Goal: Transaction & Acquisition: Purchase product/service

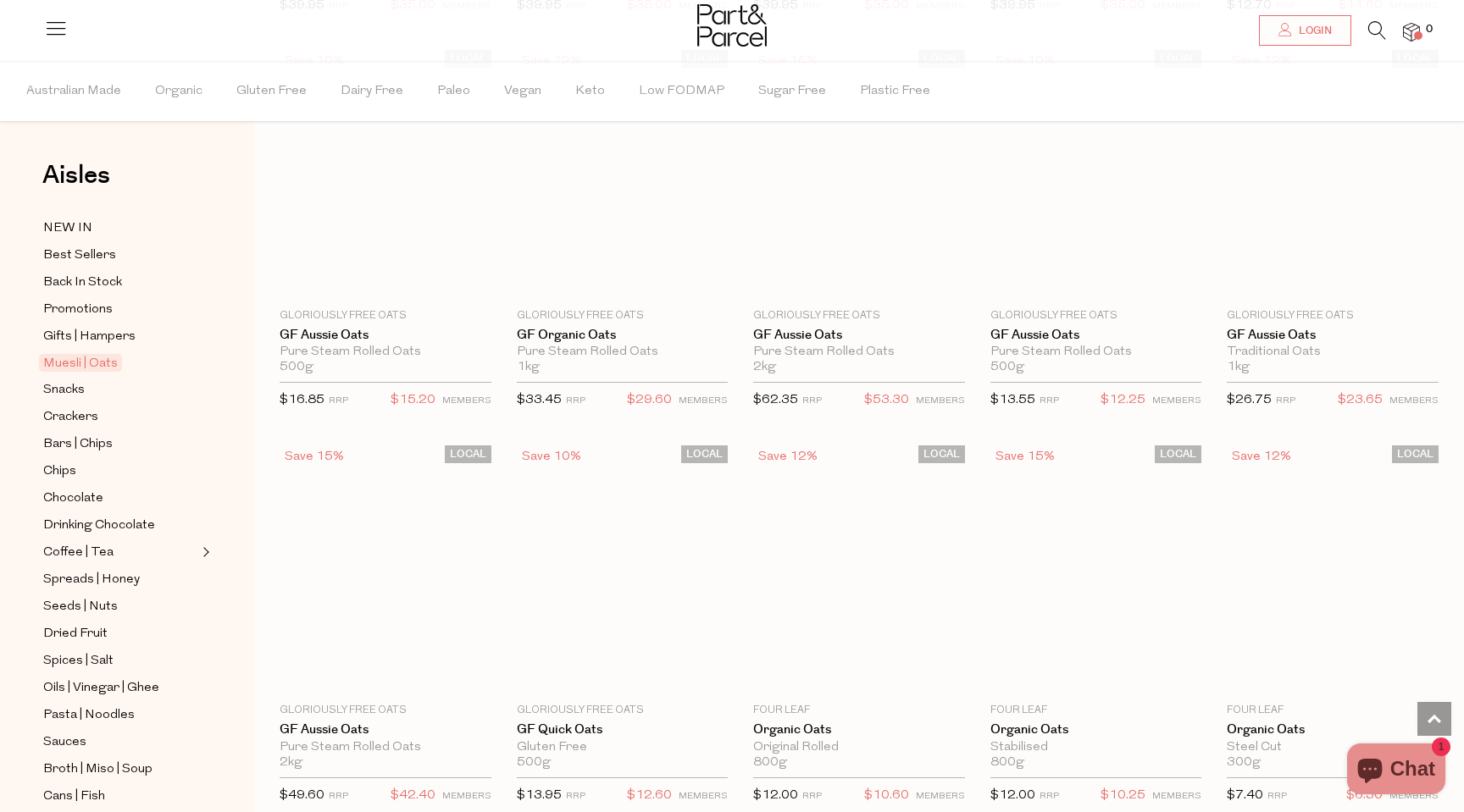
scroll to position [3349, 0]
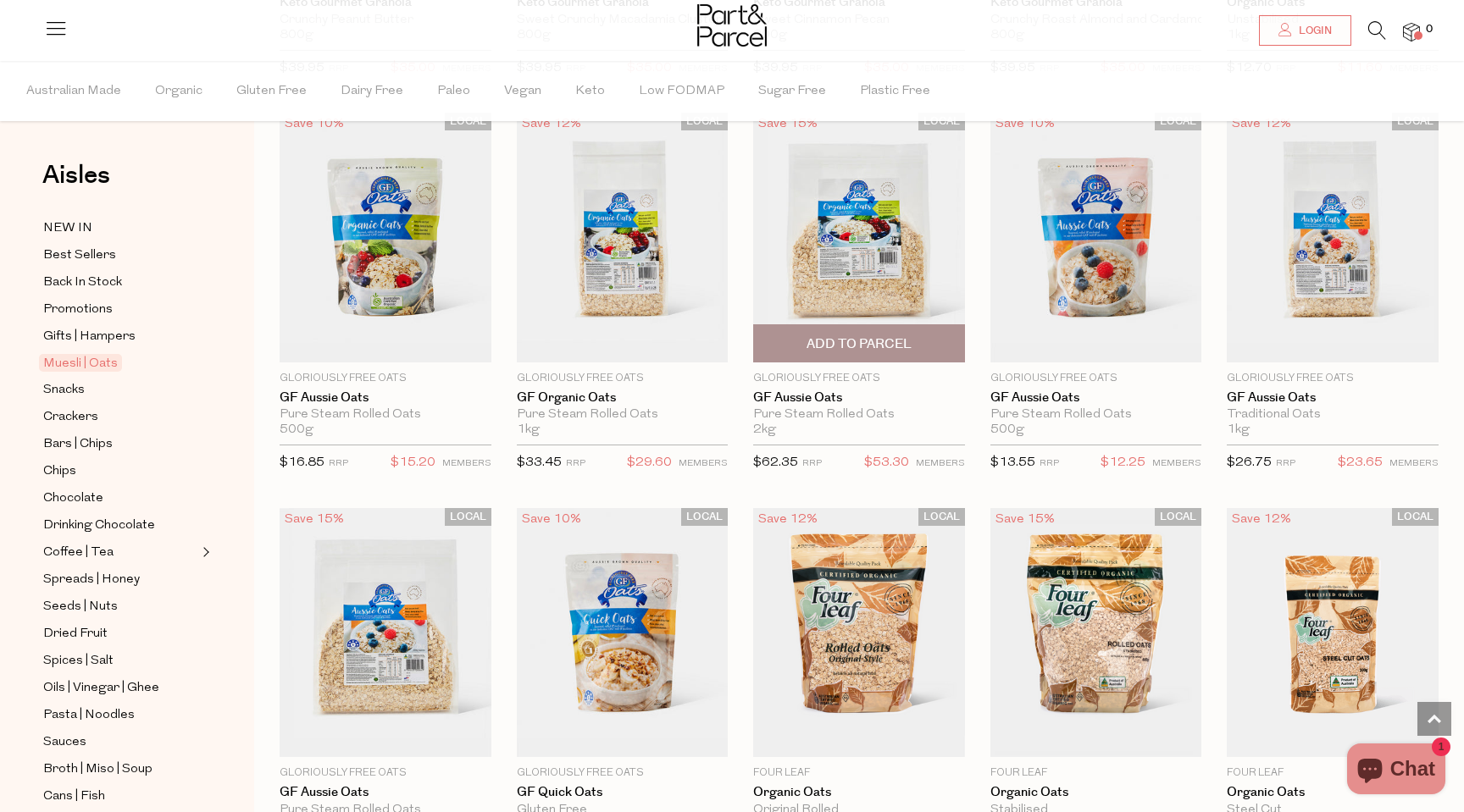
scroll to position [3280, 0]
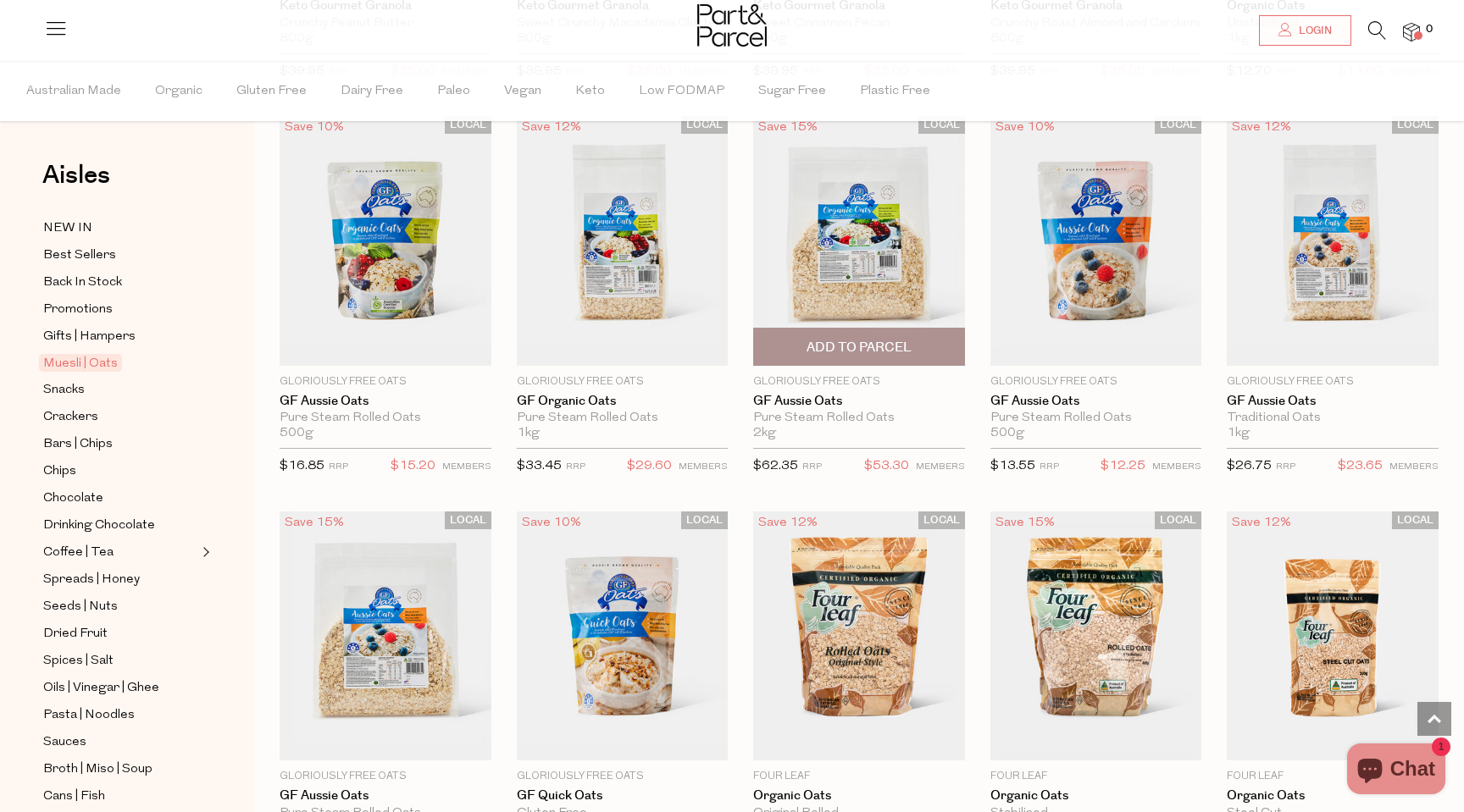
click at [817, 340] on span "Add To Parcel" at bounding box center [859, 347] width 105 height 17
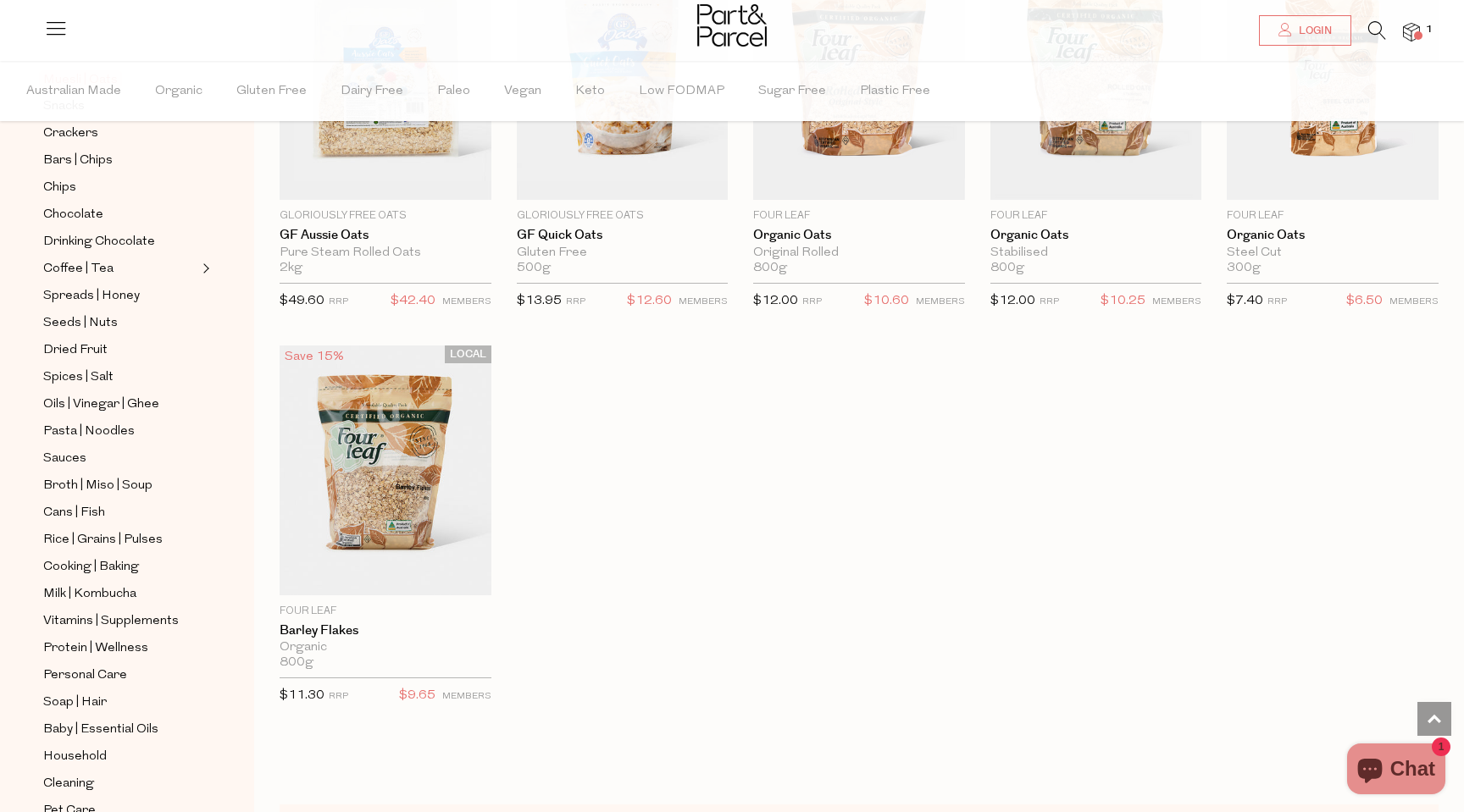
scroll to position [287, 0]
click at [62, 587] on span "Milk | Kombucha" at bounding box center [90, 590] width 93 height 20
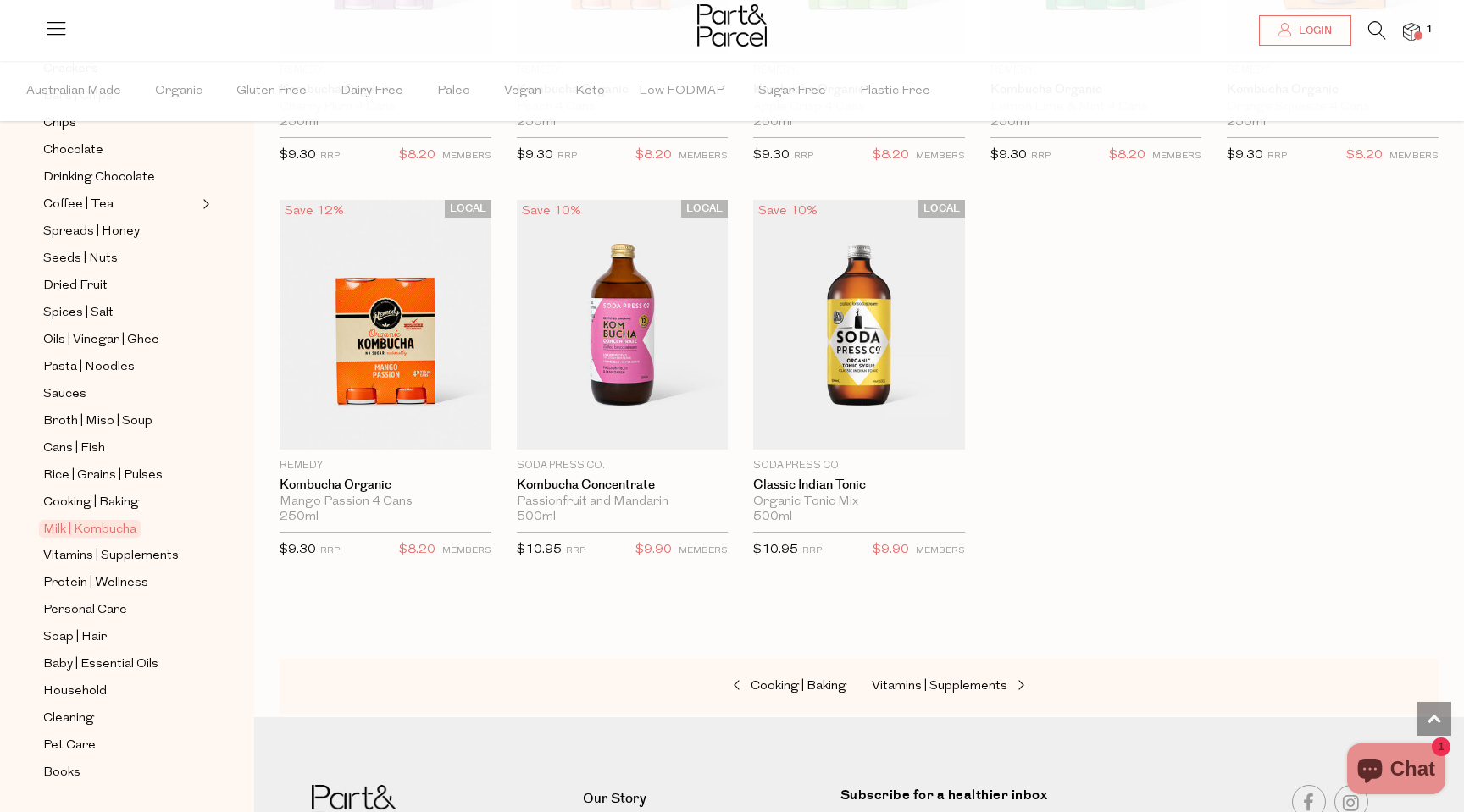
scroll to position [356, 0]
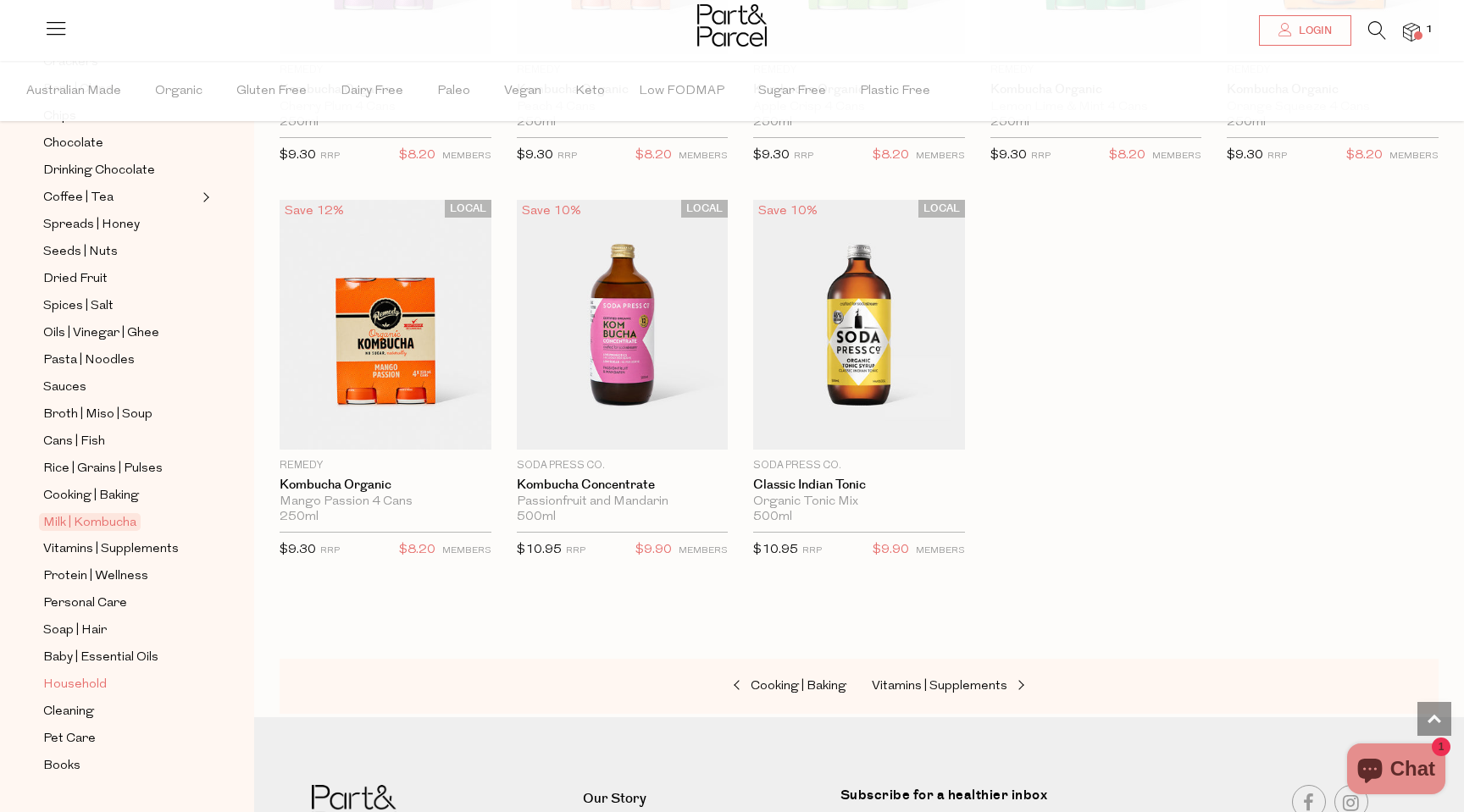
click at [79, 688] on span "Household" at bounding box center [75, 685] width 64 height 20
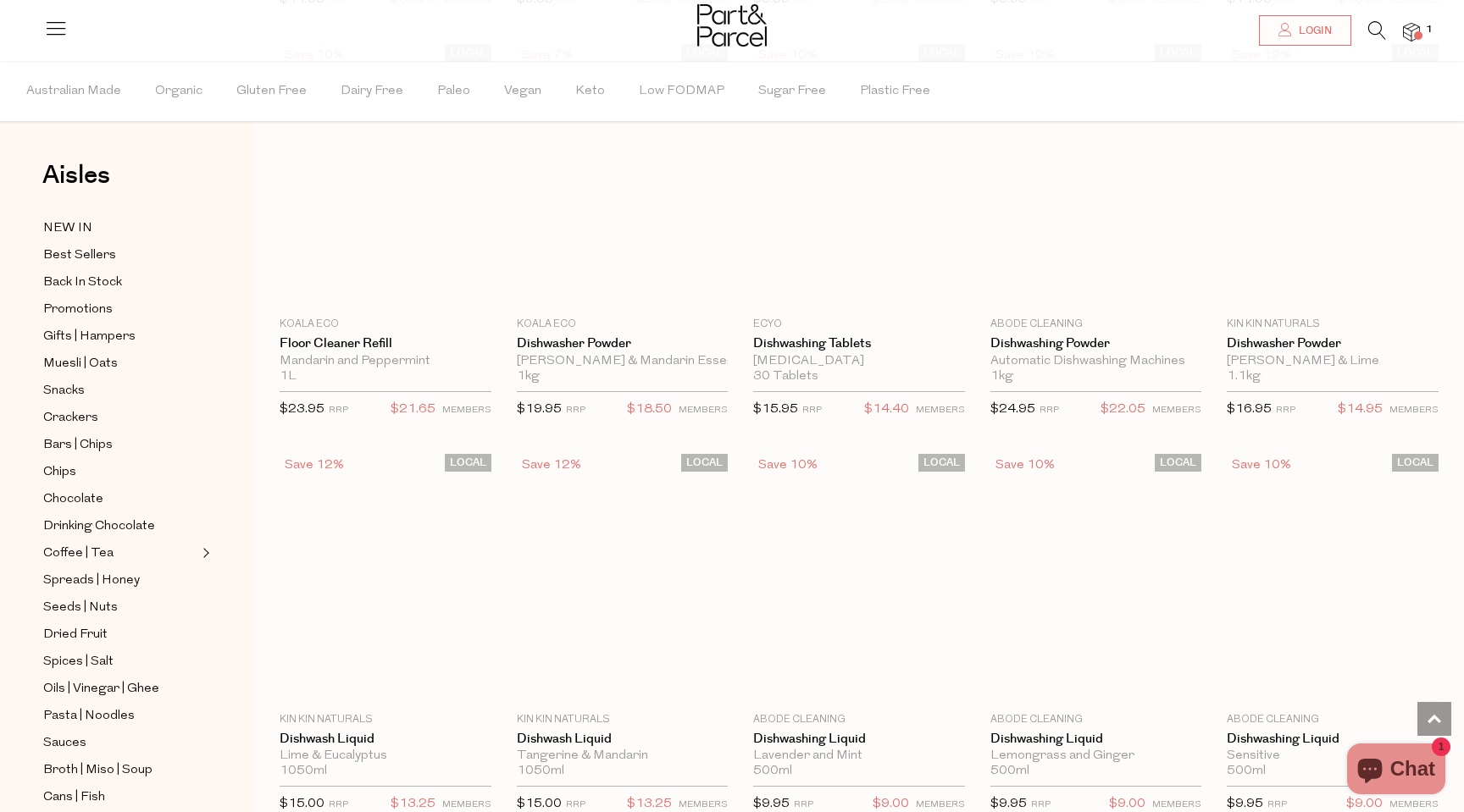
scroll to position [2153, 0]
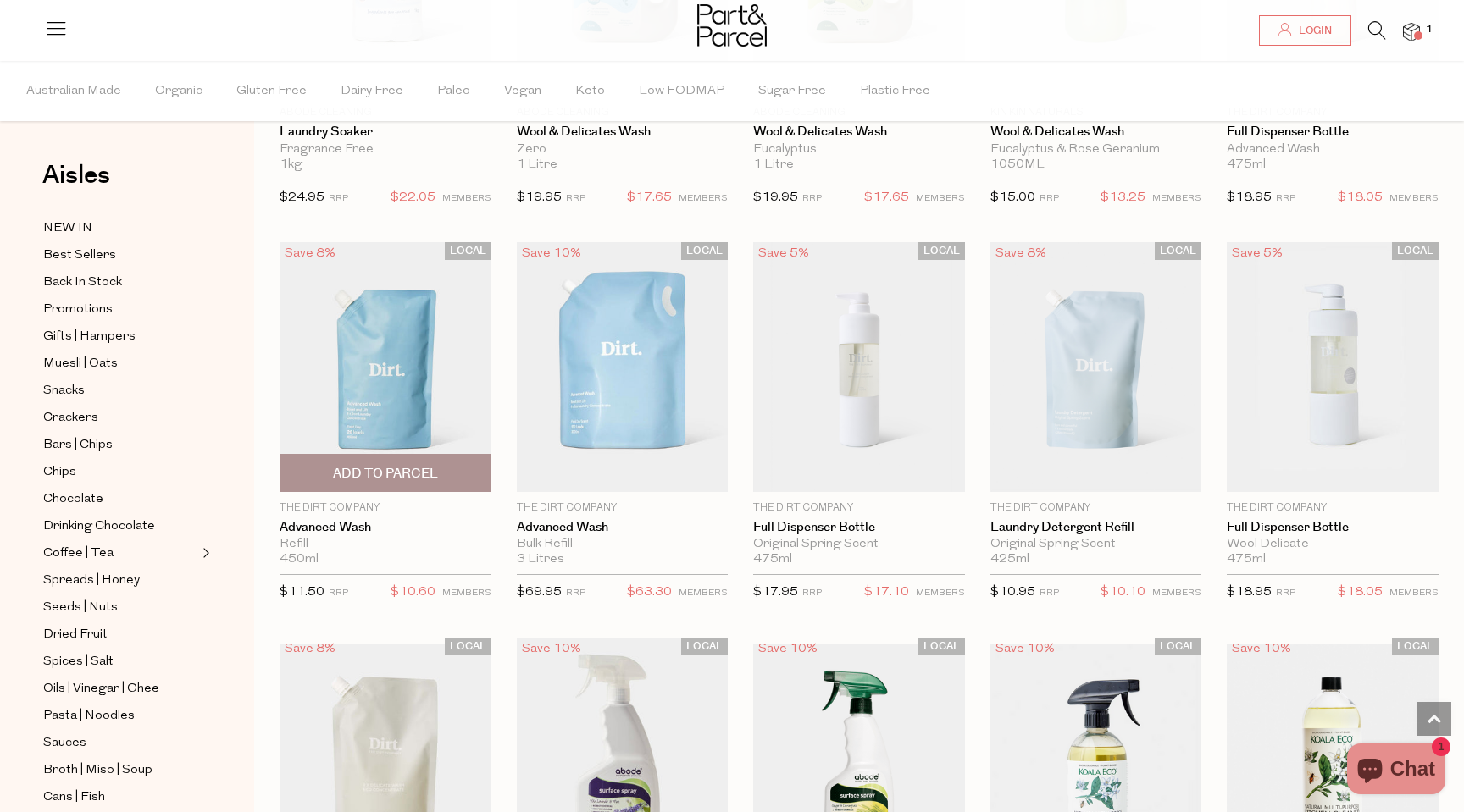
scroll to position [4377, 0]
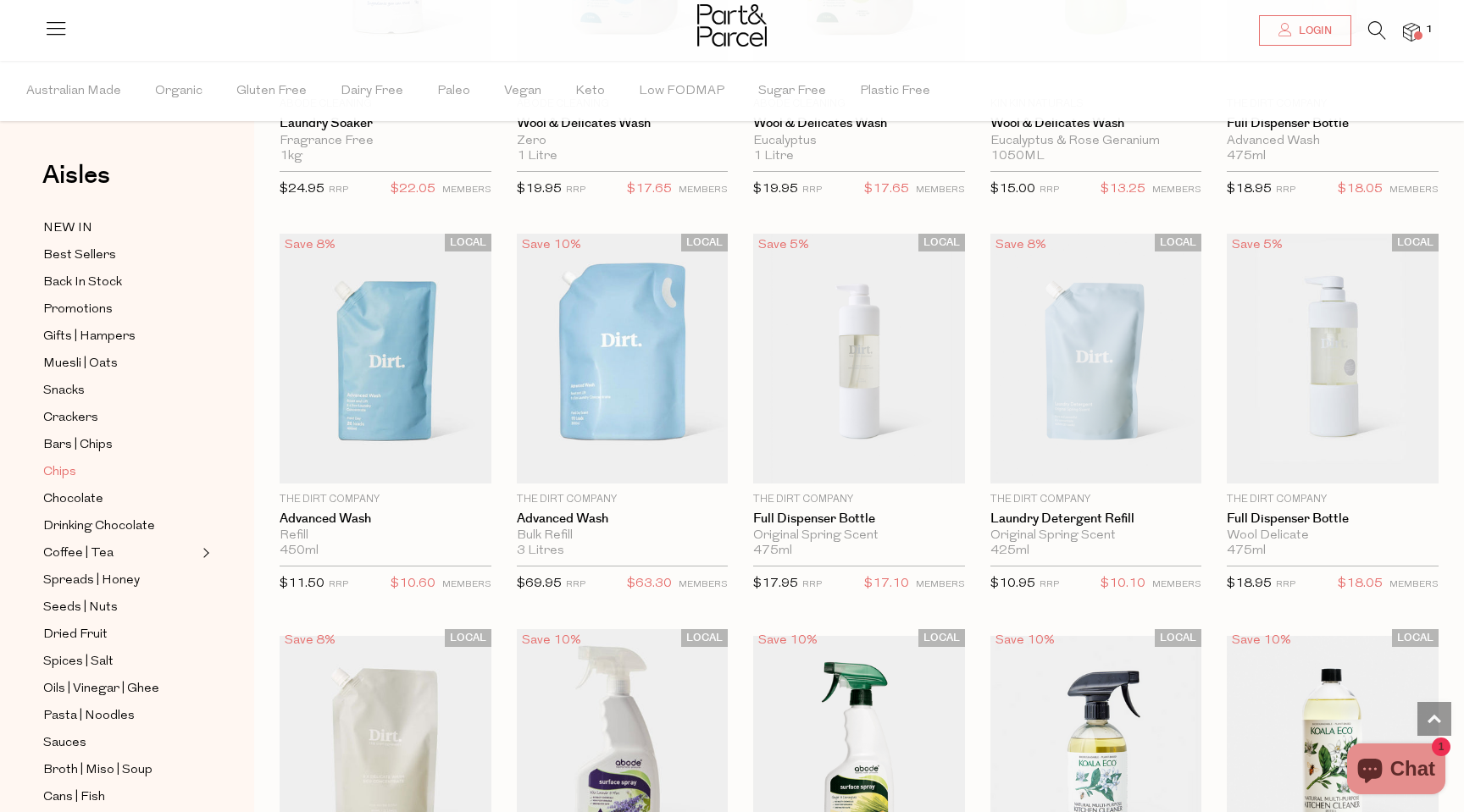
click at [58, 472] on span "Chips" at bounding box center [60, 472] width 33 height 20
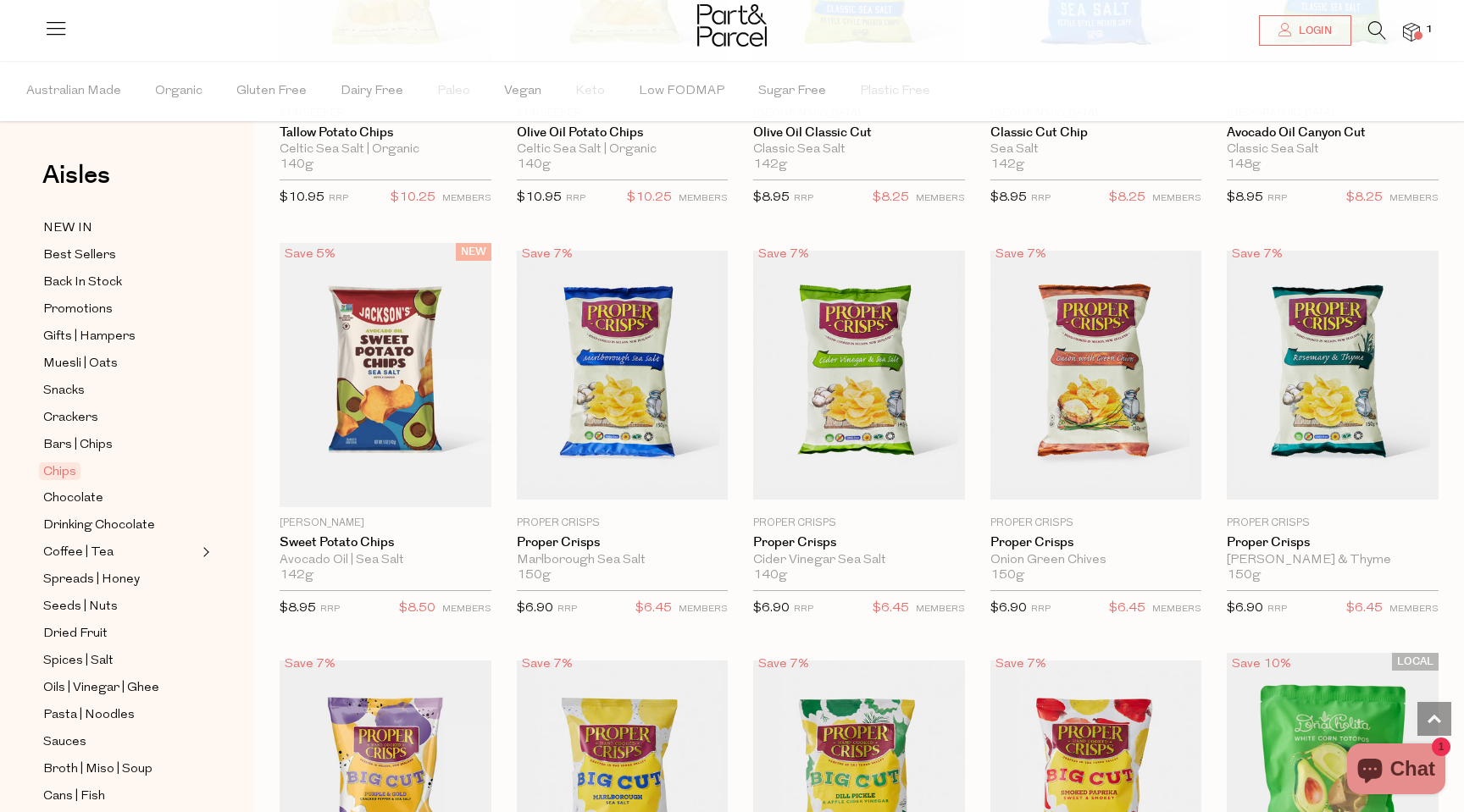
scroll to position [386, 0]
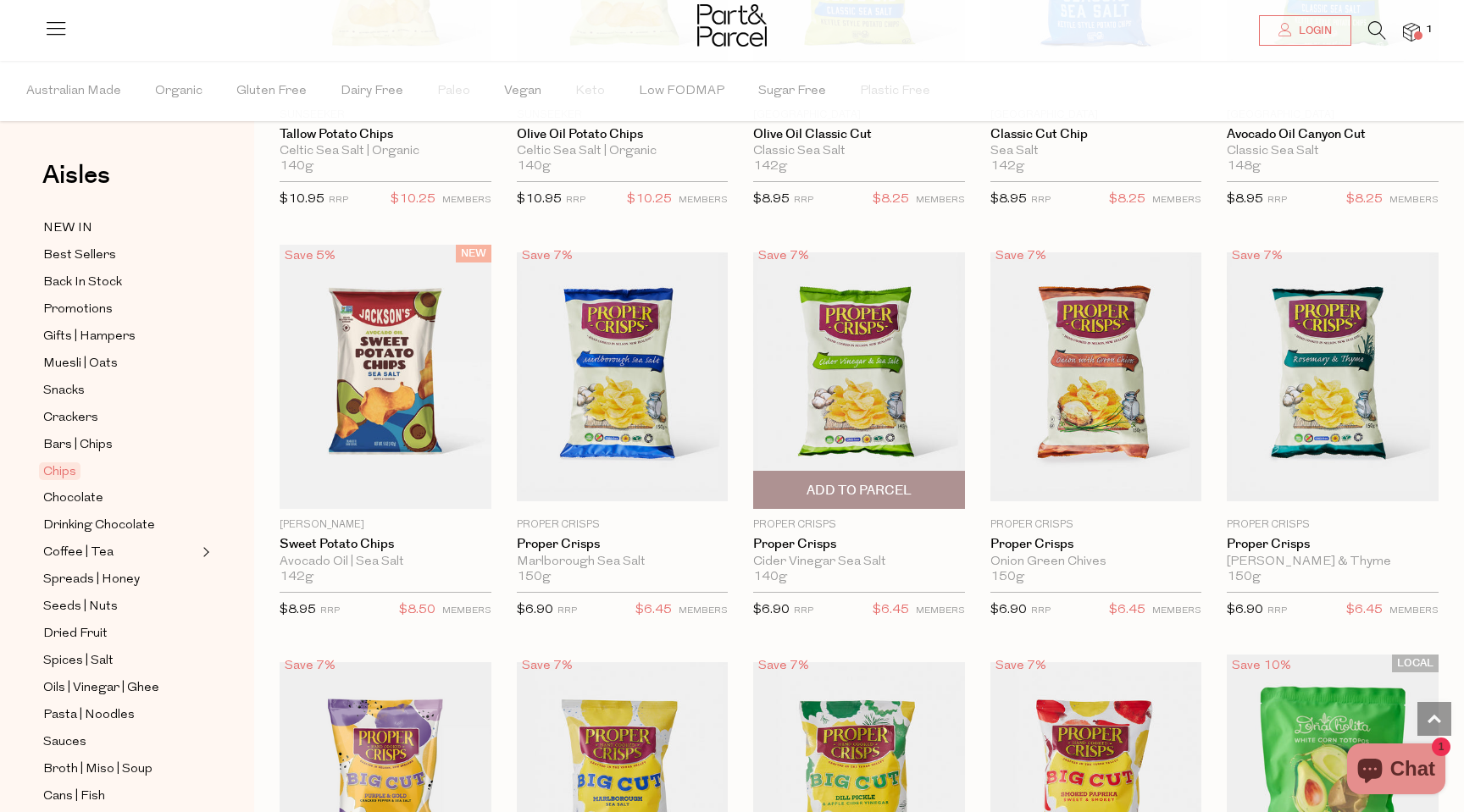
click at [838, 489] on span "Add To Parcel" at bounding box center [859, 490] width 105 height 17
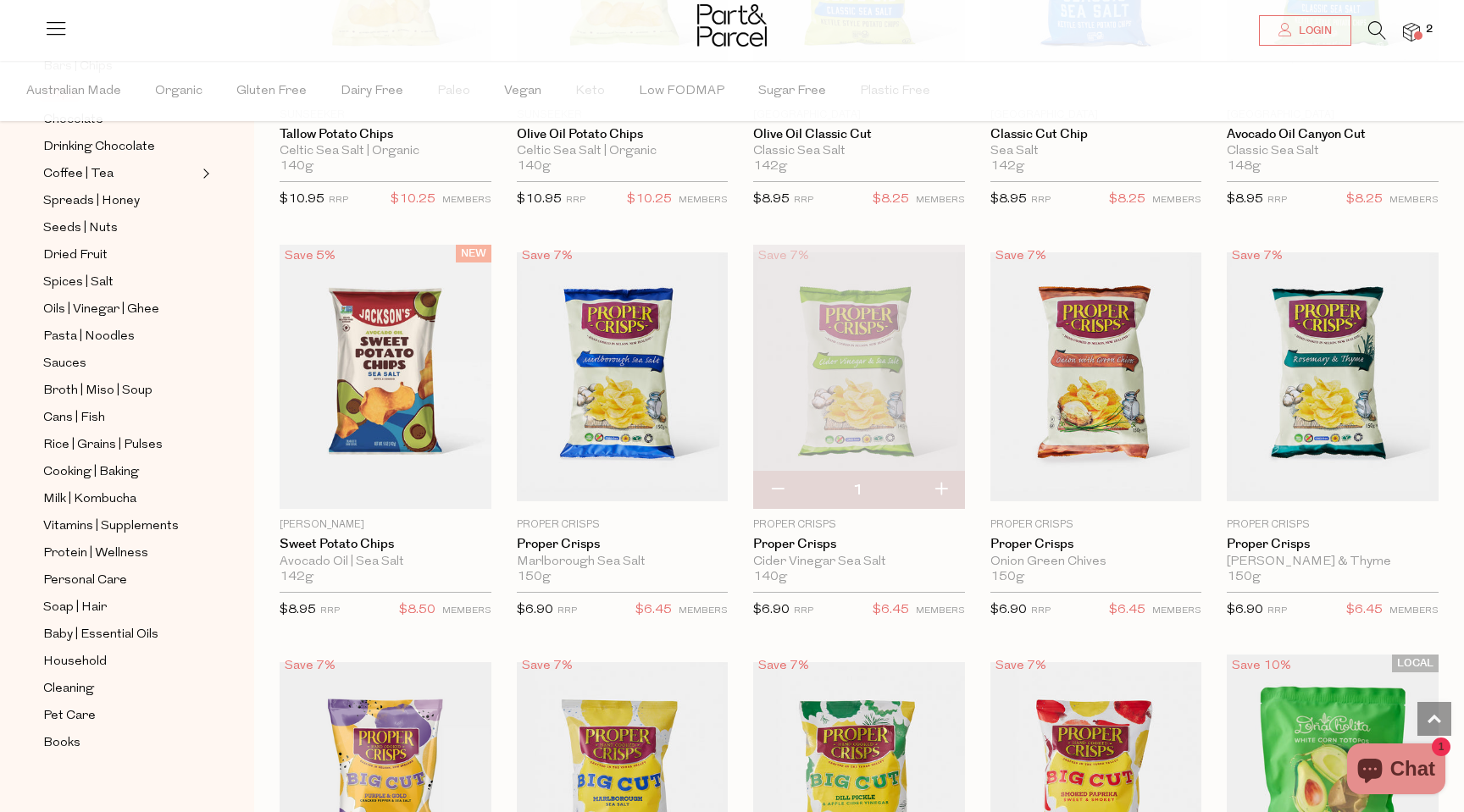
scroll to position [382, 0]
click at [73, 472] on span "Cooking | Baking" at bounding box center [92, 468] width 96 height 20
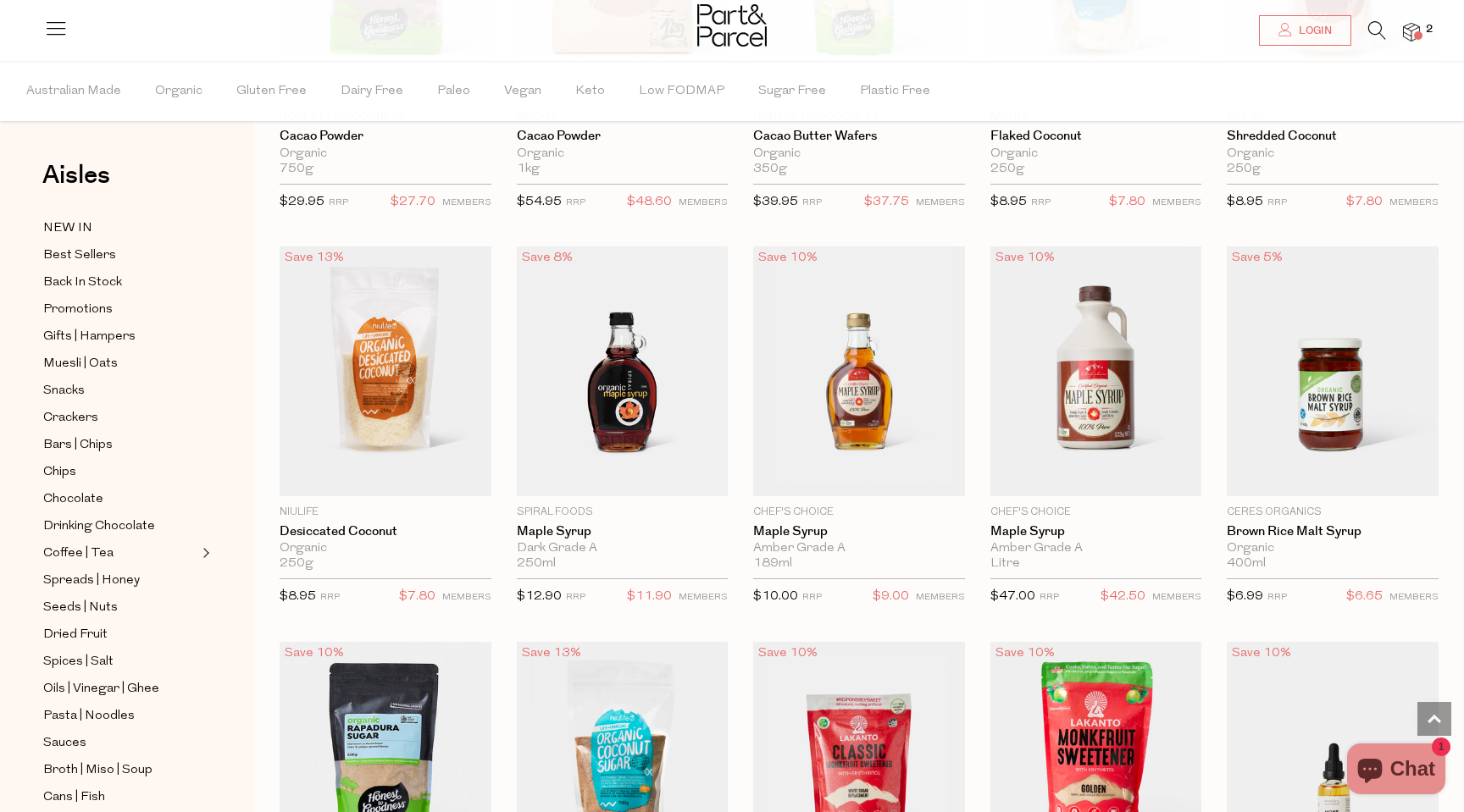
scroll to position [2759, 0]
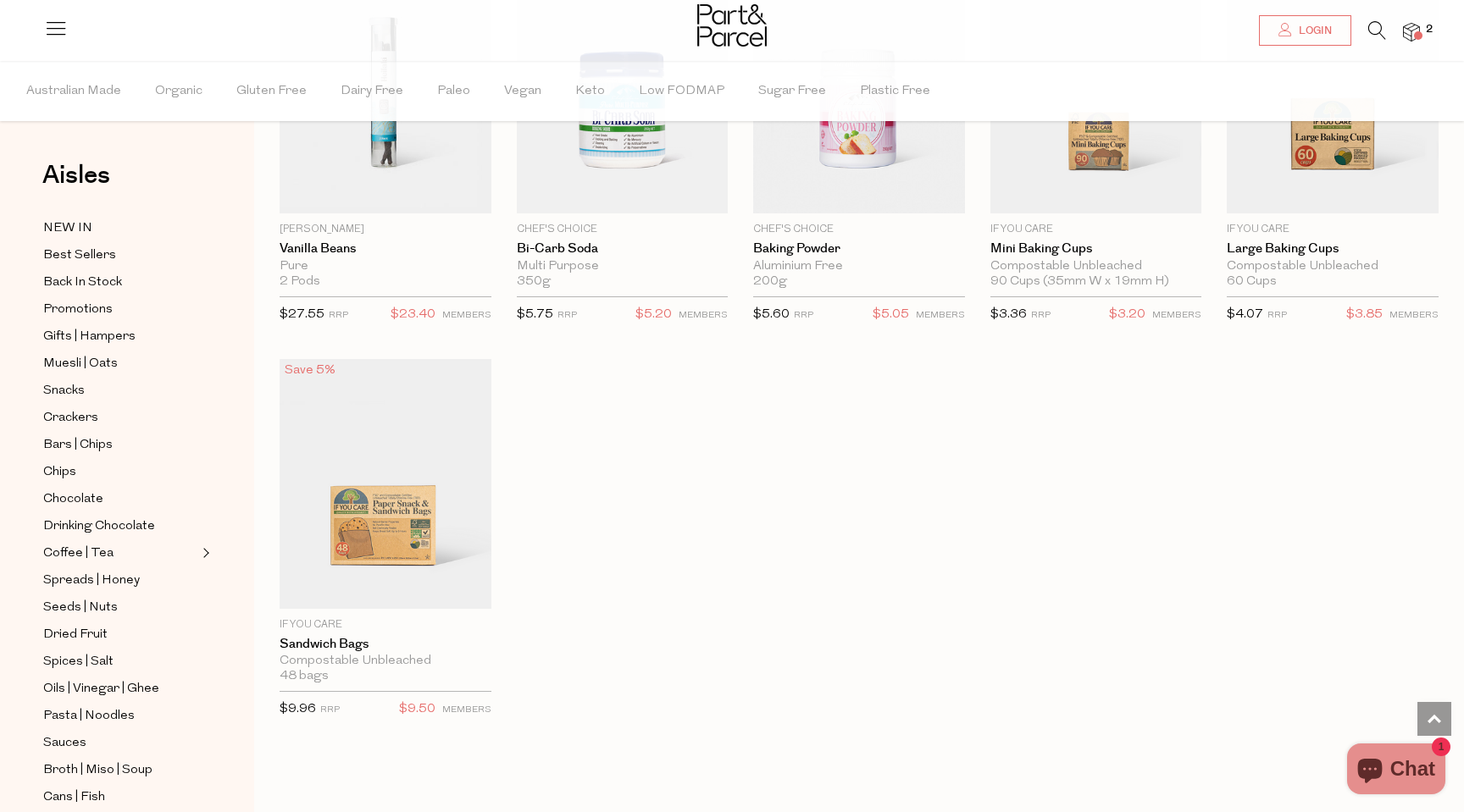
scroll to position [6595, 0]
click at [376, 579] on span "Add To Parcel" at bounding box center [386, 588] width 105 height 17
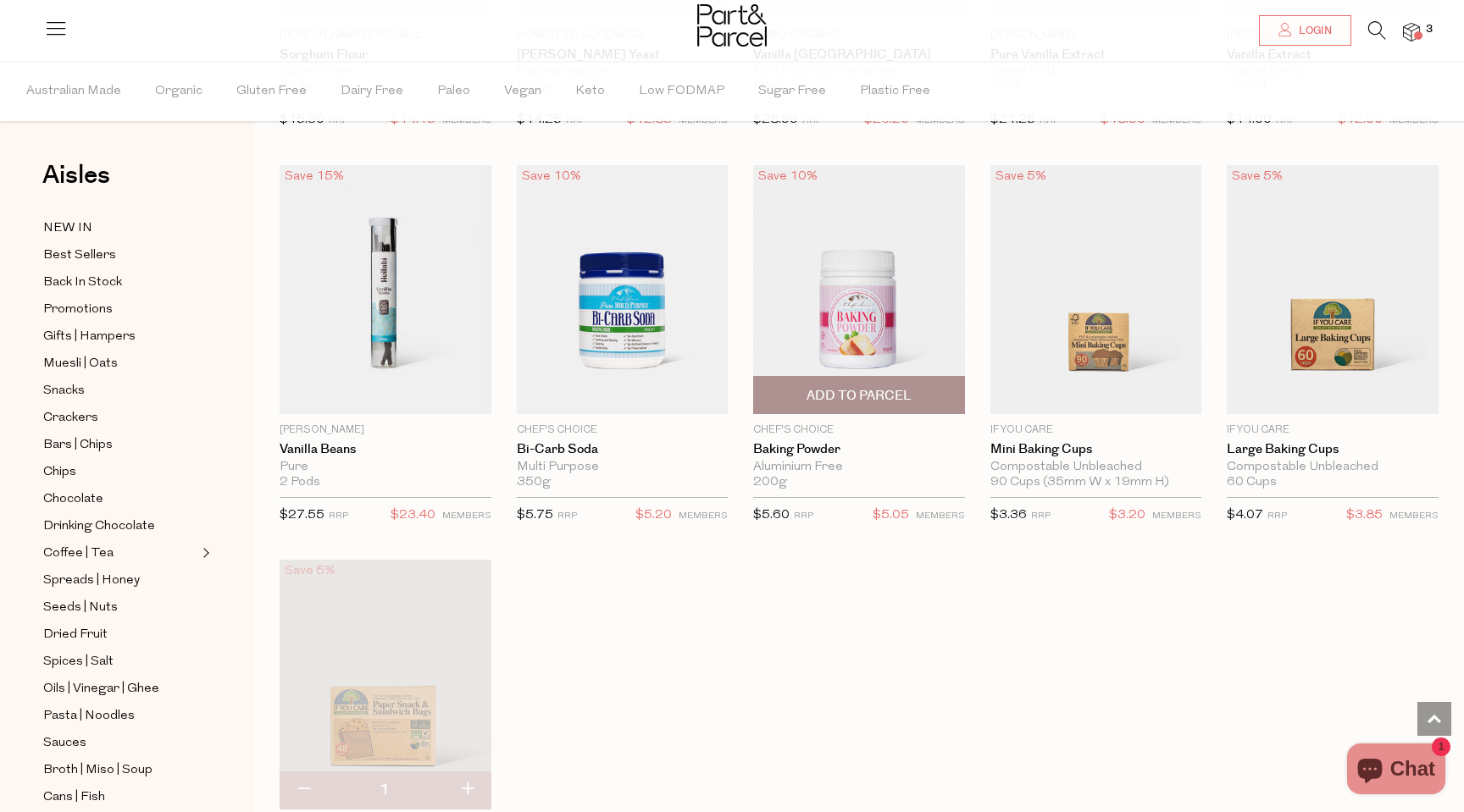
scroll to position [6389, 0]
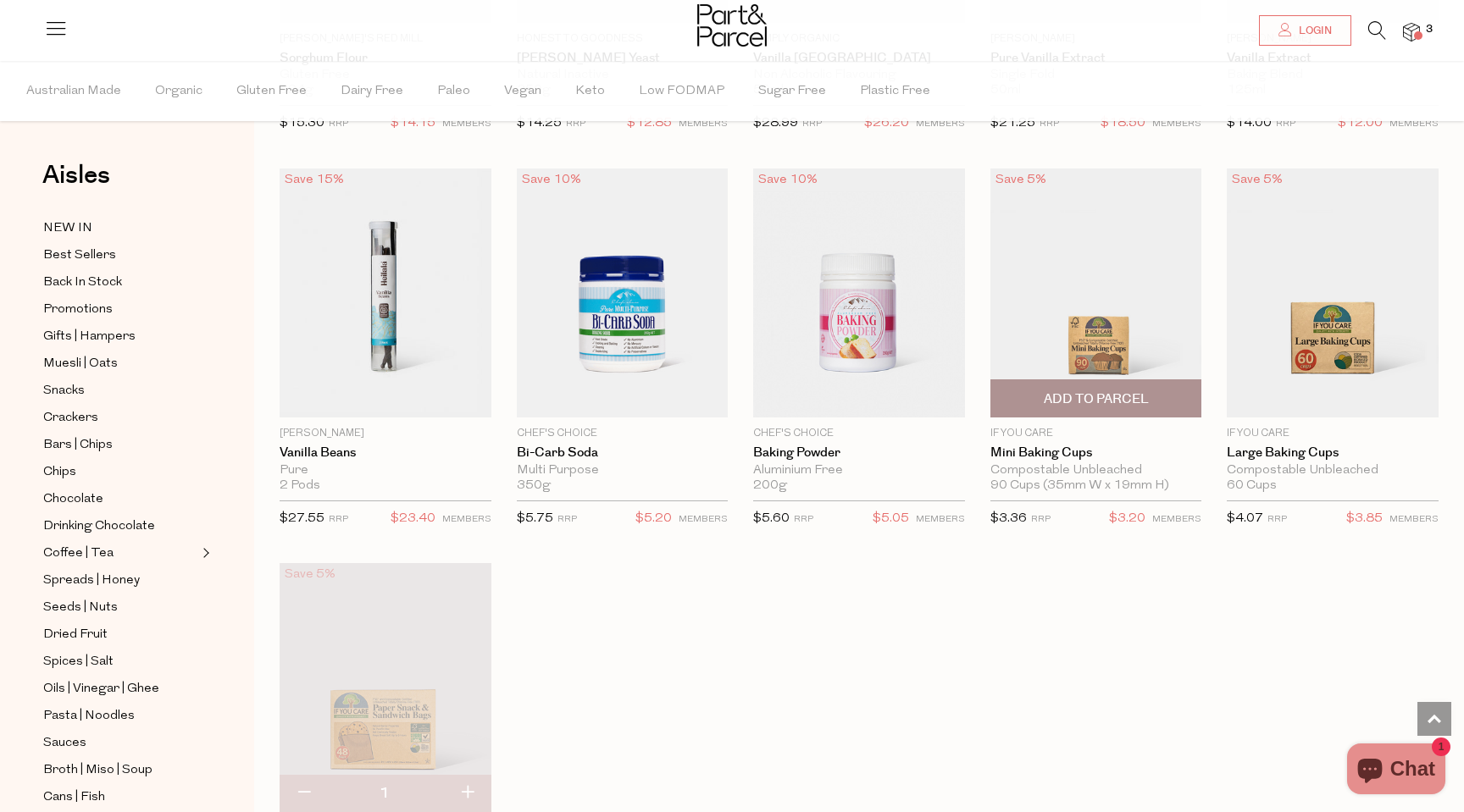
click at [1067, 391] on span "Add To Parcel" at bounding box center [1096, 399] width 105 height 17
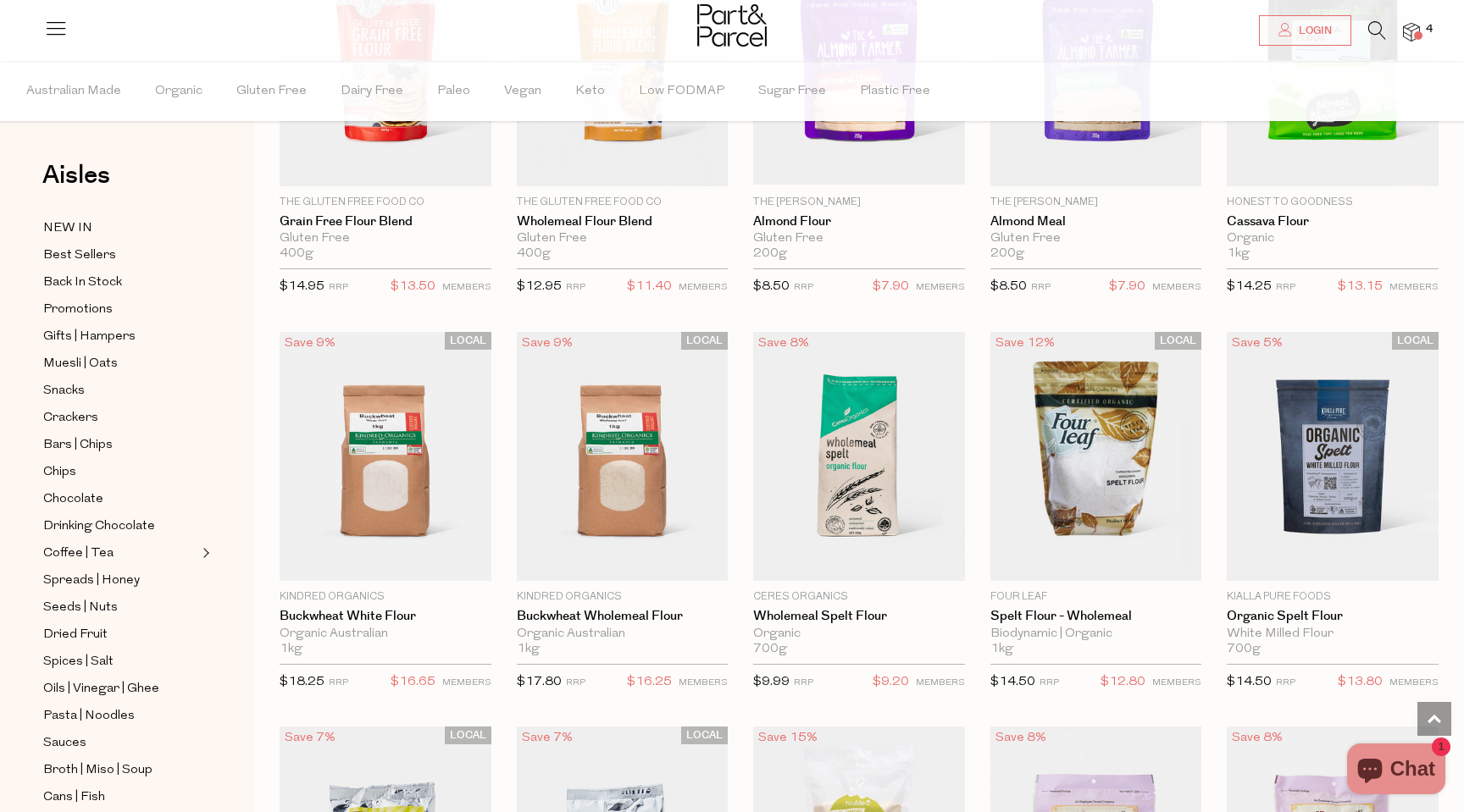
scroll to position [4595, 0]
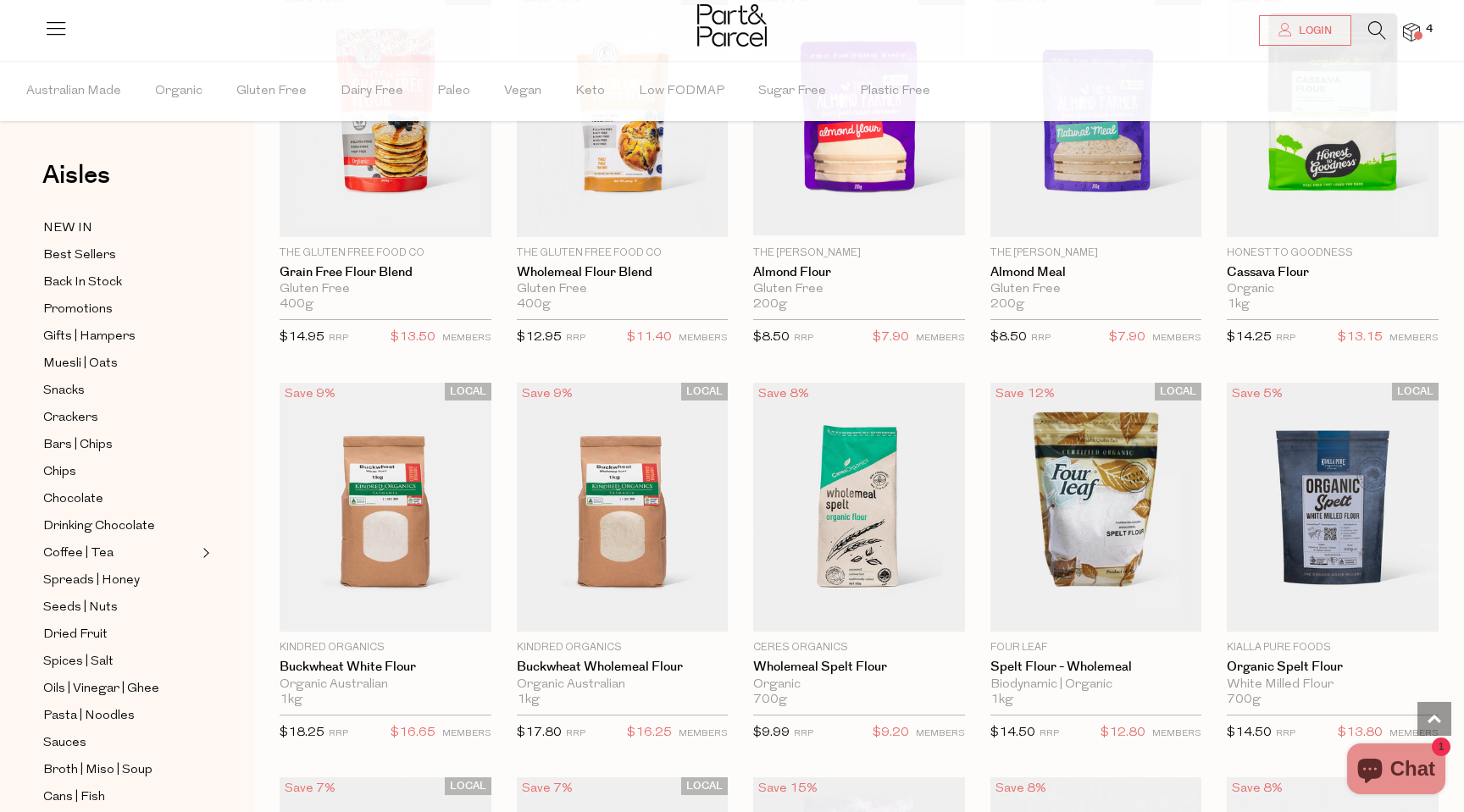
click at [1374, 36] on icon at bounding box center [1377, 30] width 17 height 18
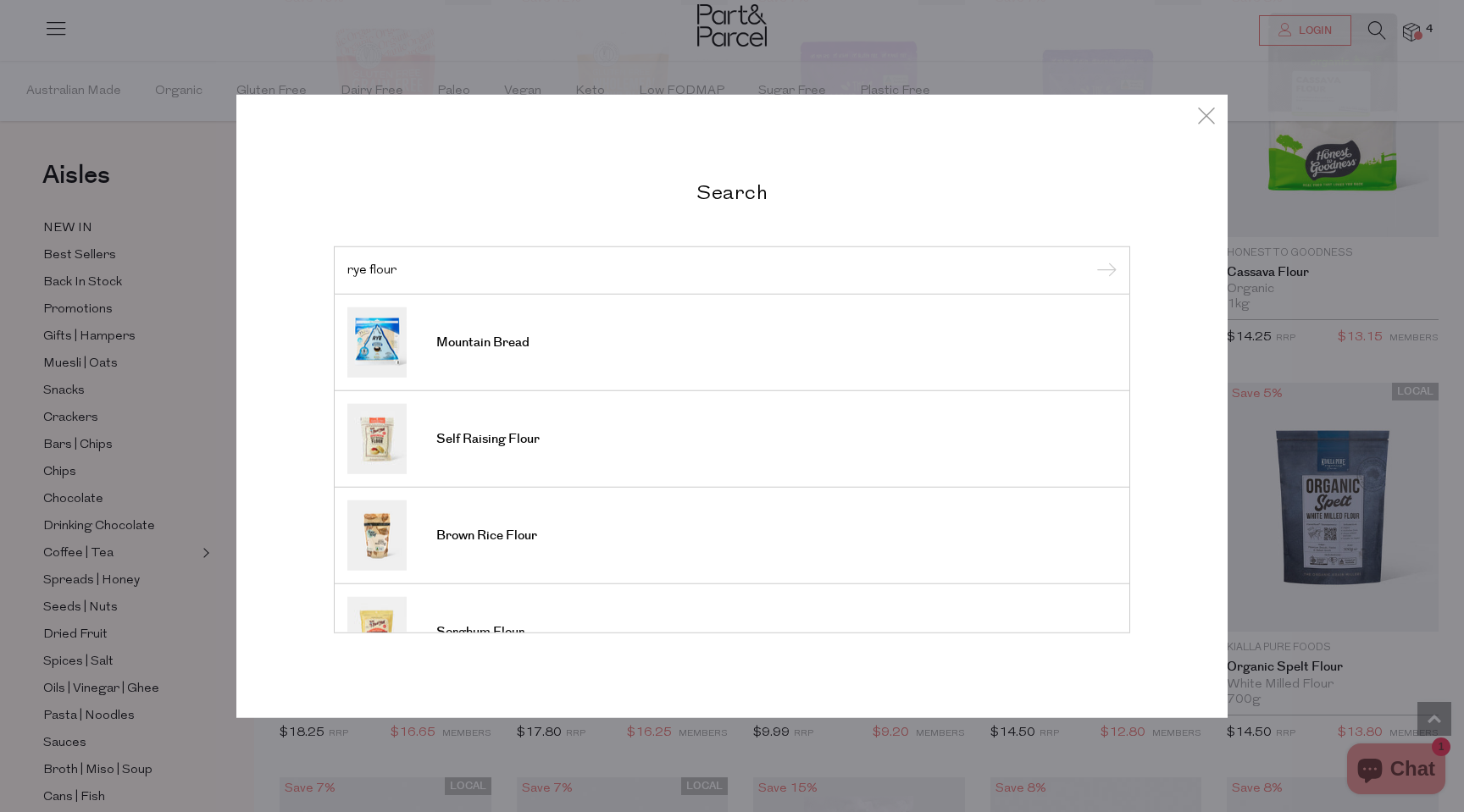
type input "rye flour"
click at [1091, 258] on input "submit" at bounding box center [1104, 270] width 25 height 25
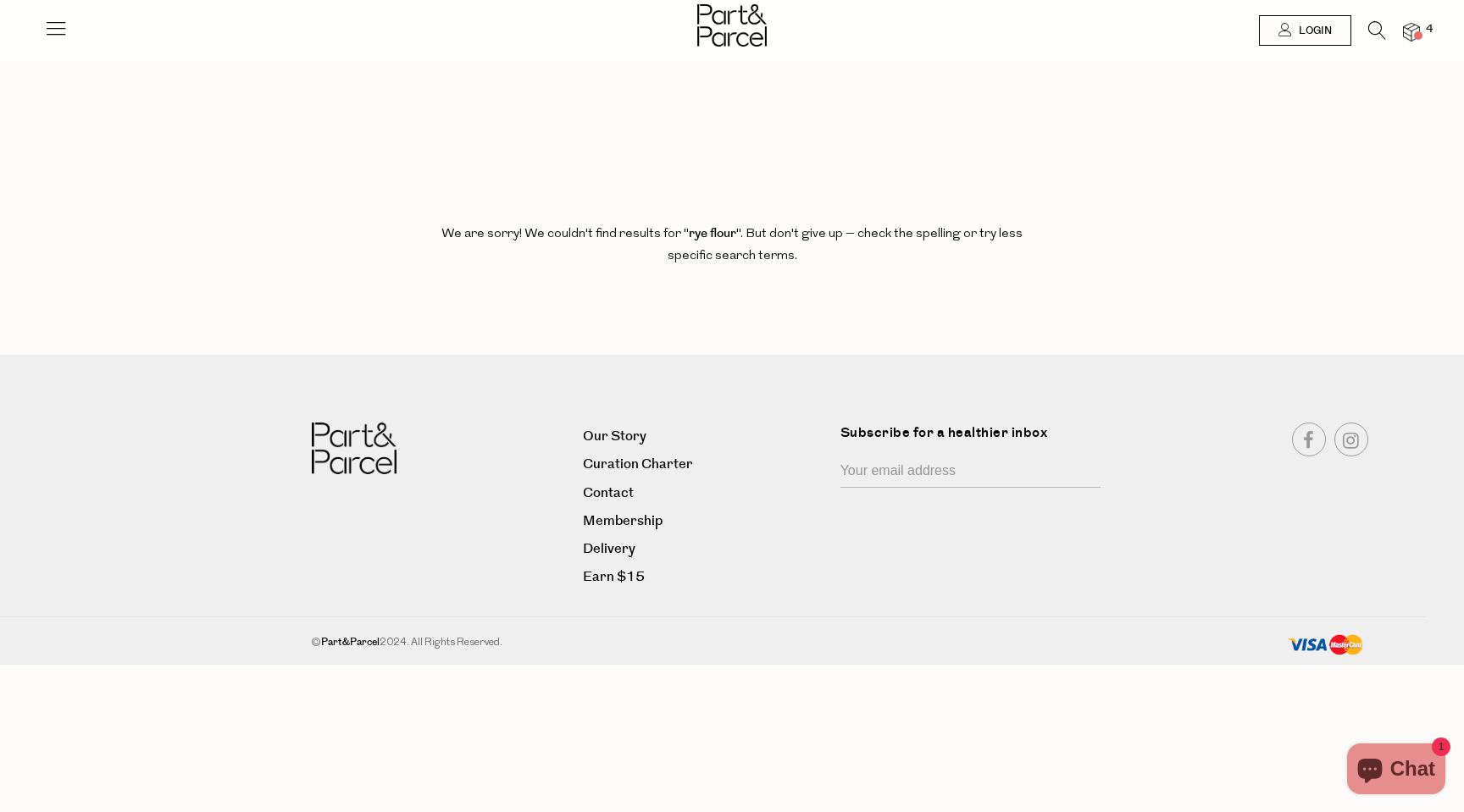
click at [56, 24] on icon at bounding box center [55, 27] width 24 height 24
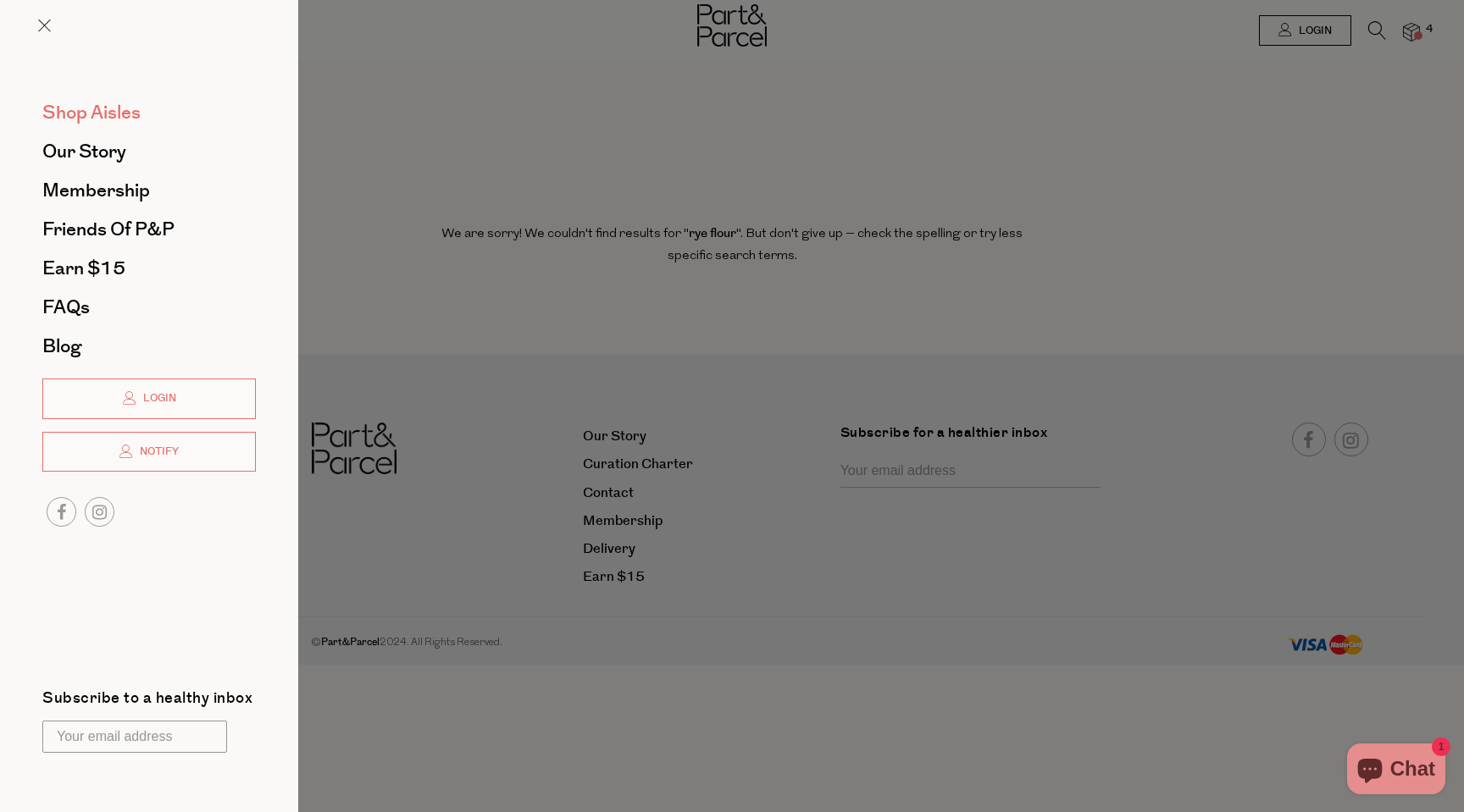
click at [86, 110] on span "Shop Aisles" at bounding box center [92, 113] width 99 height 27
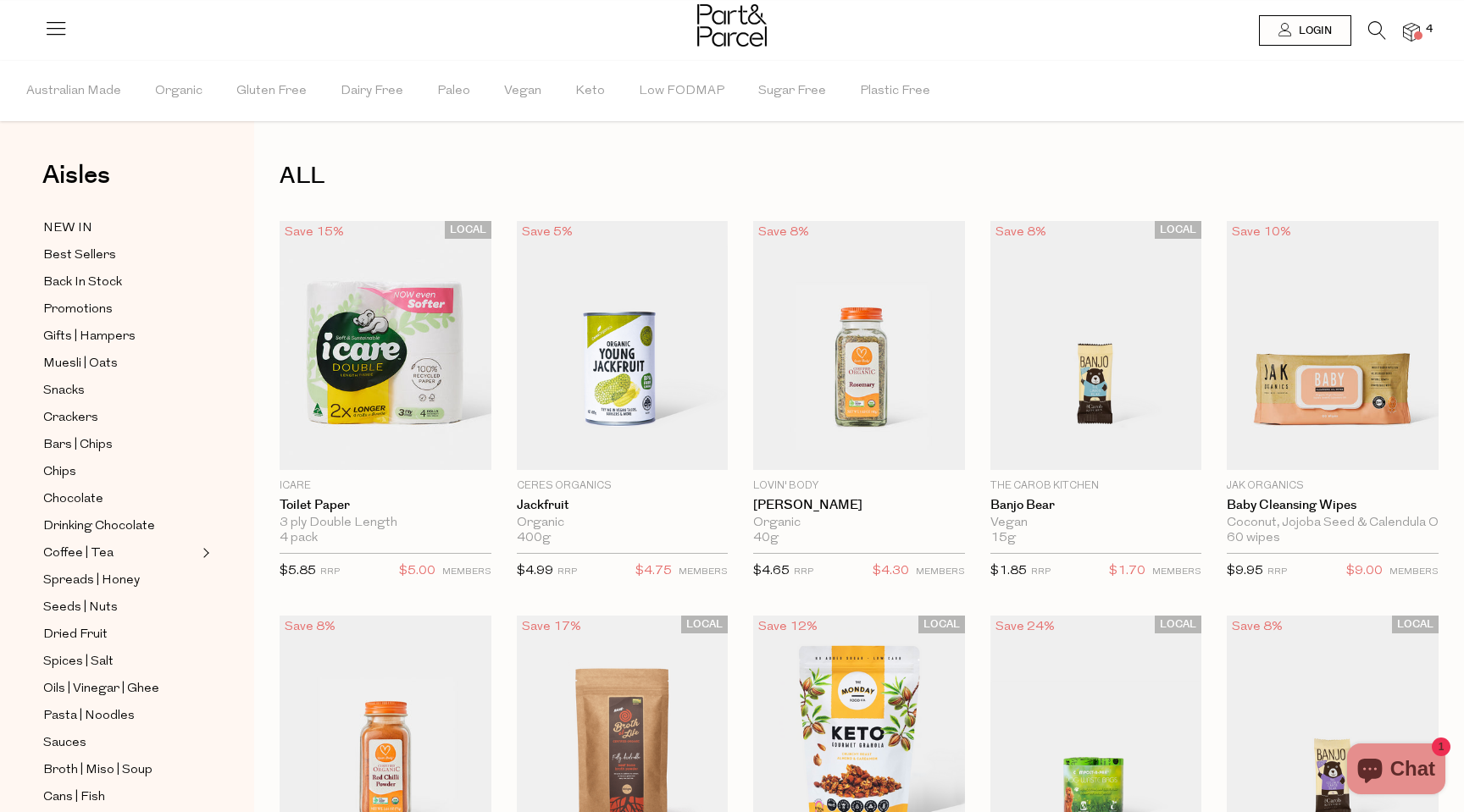
click at [1372, 25] on icon at bounding box center [1377, 30] width 17 height 18
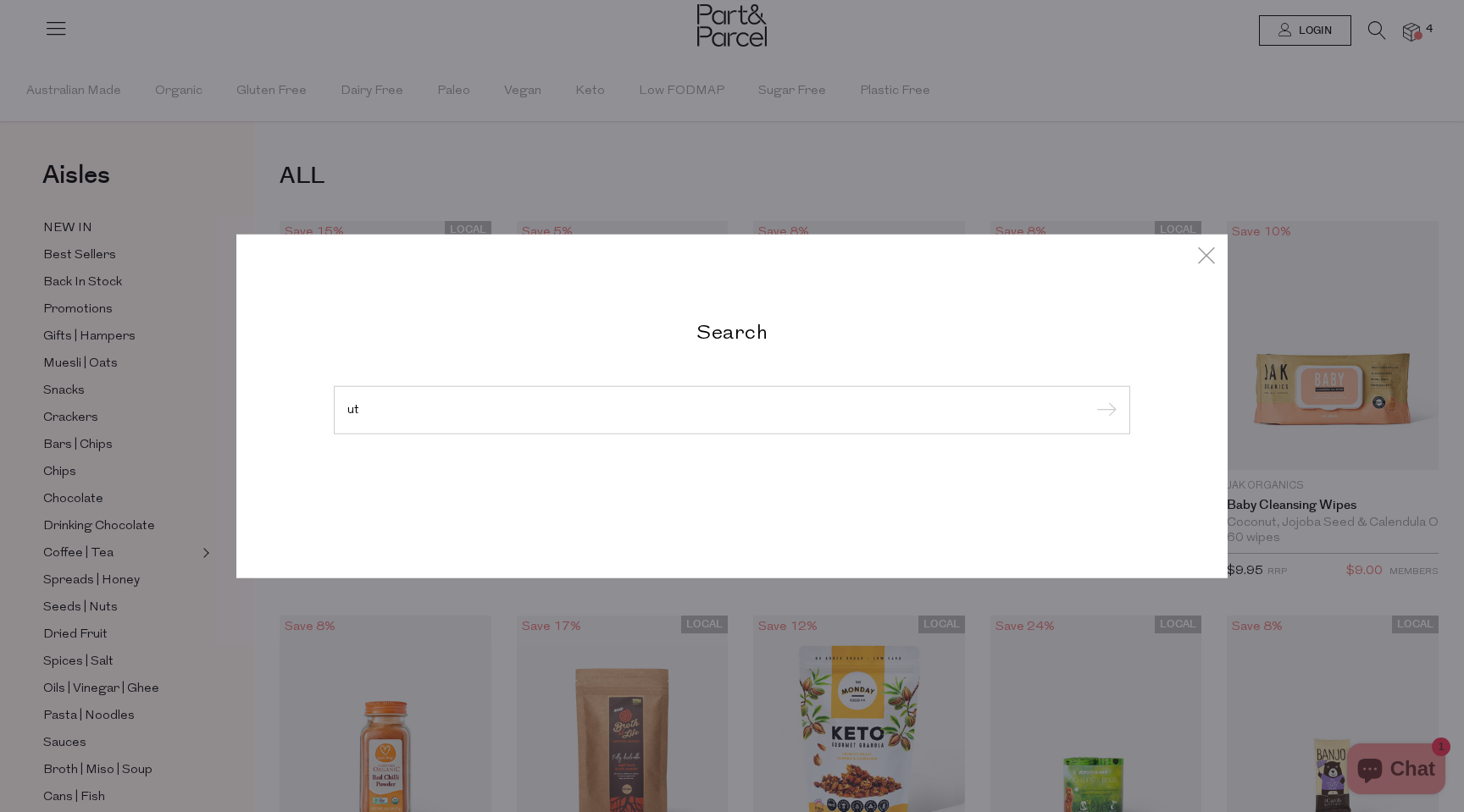
type input "u"
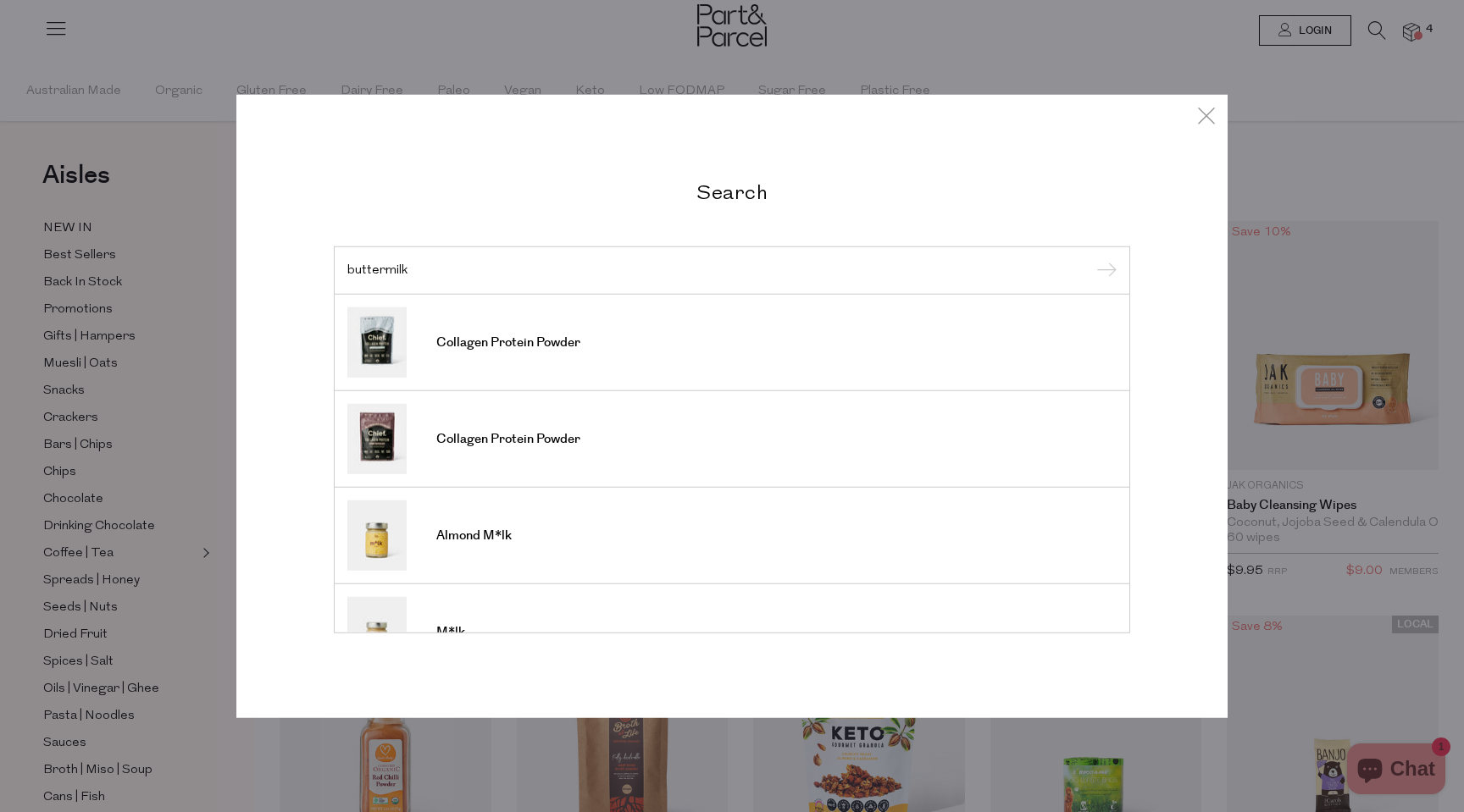
type input "buttermilk"
click at [1091, 258] on input "submit" at bounding box center [1104, 270] width 25 height 25
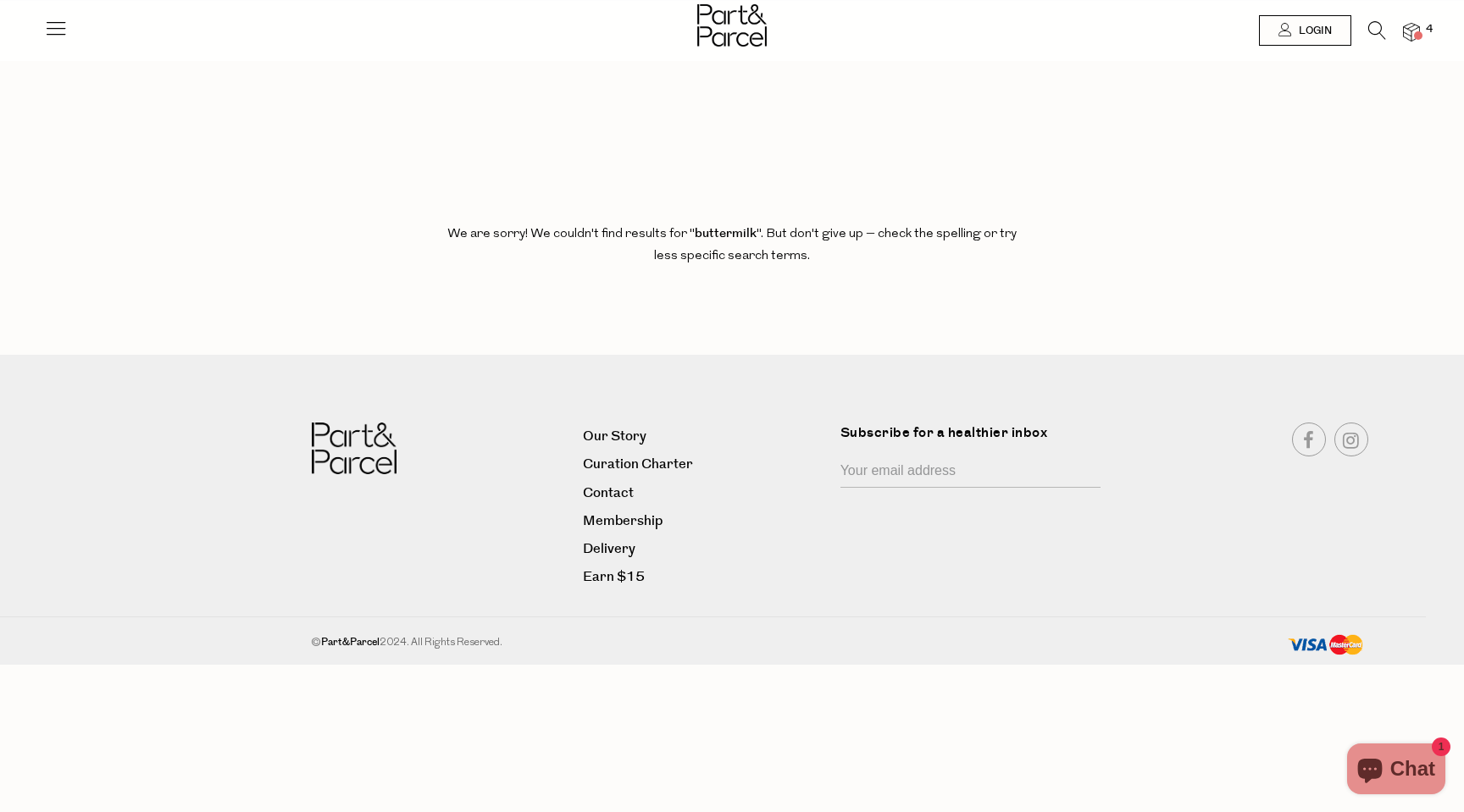
click at [55, 29] on icon at bounding box center [55, 27] width 24 height 24
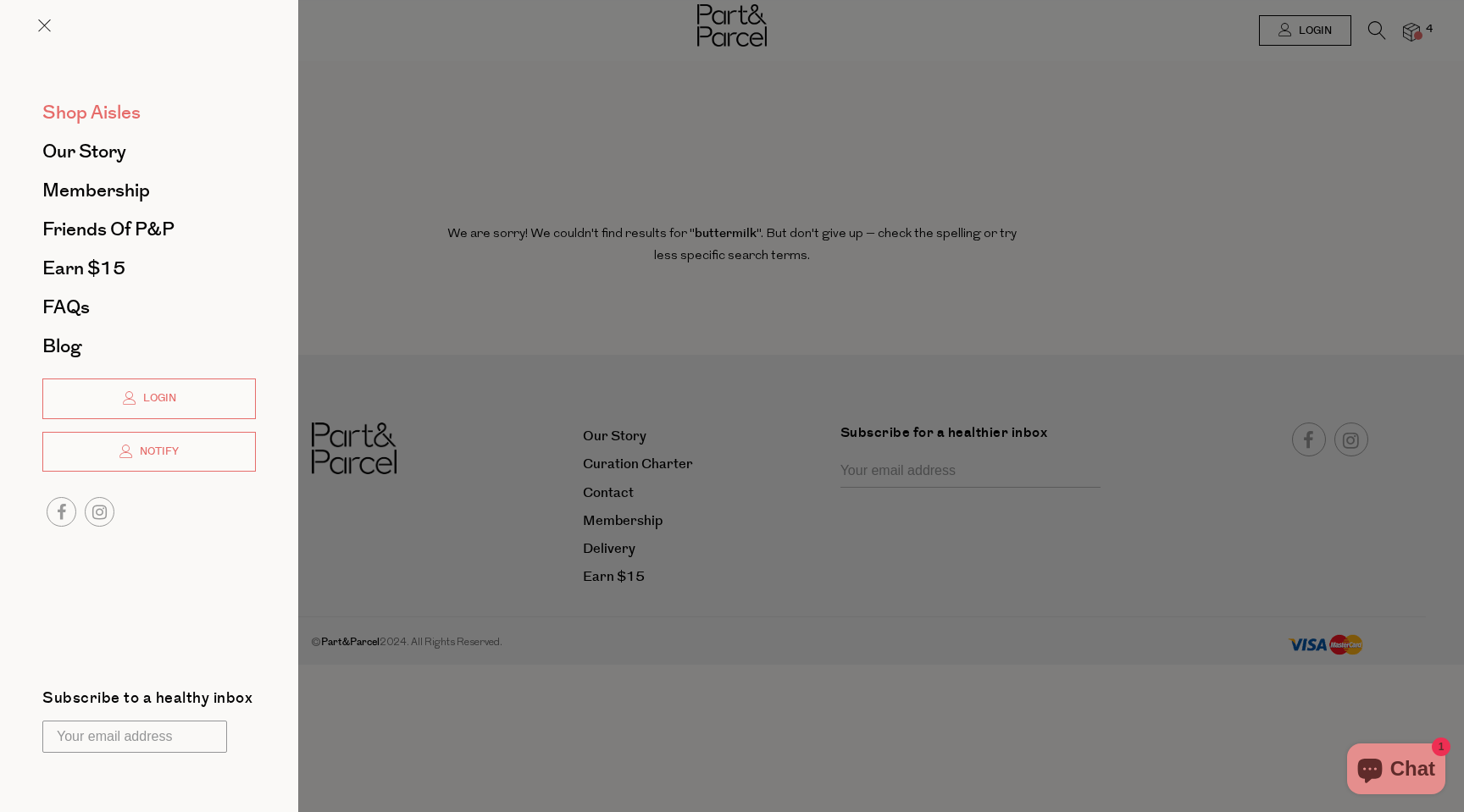
click at [86, 117] on span "Shop Aisles" at bounding box center [92, 113] width 99 height 27
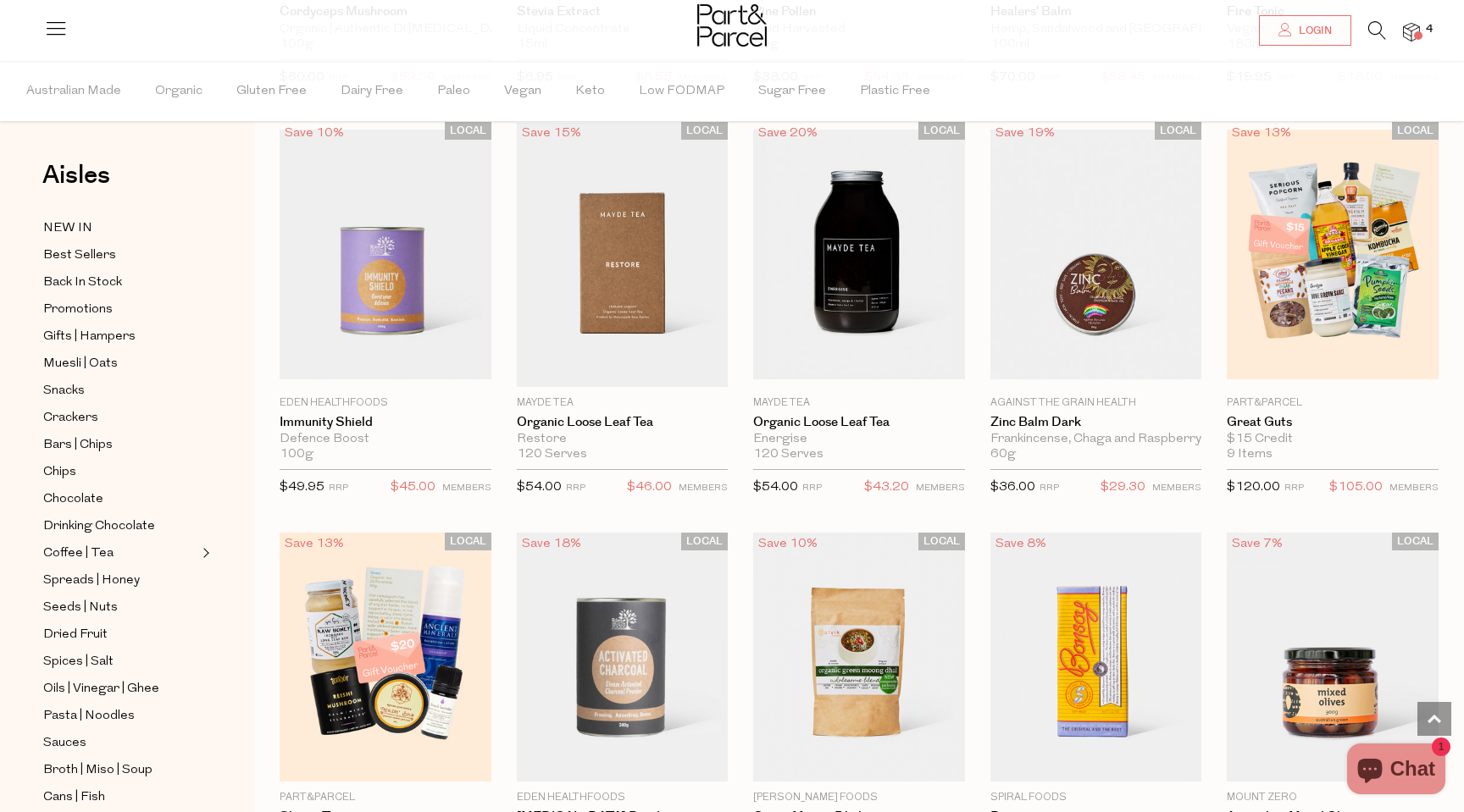
scroll to position [3266, 0]
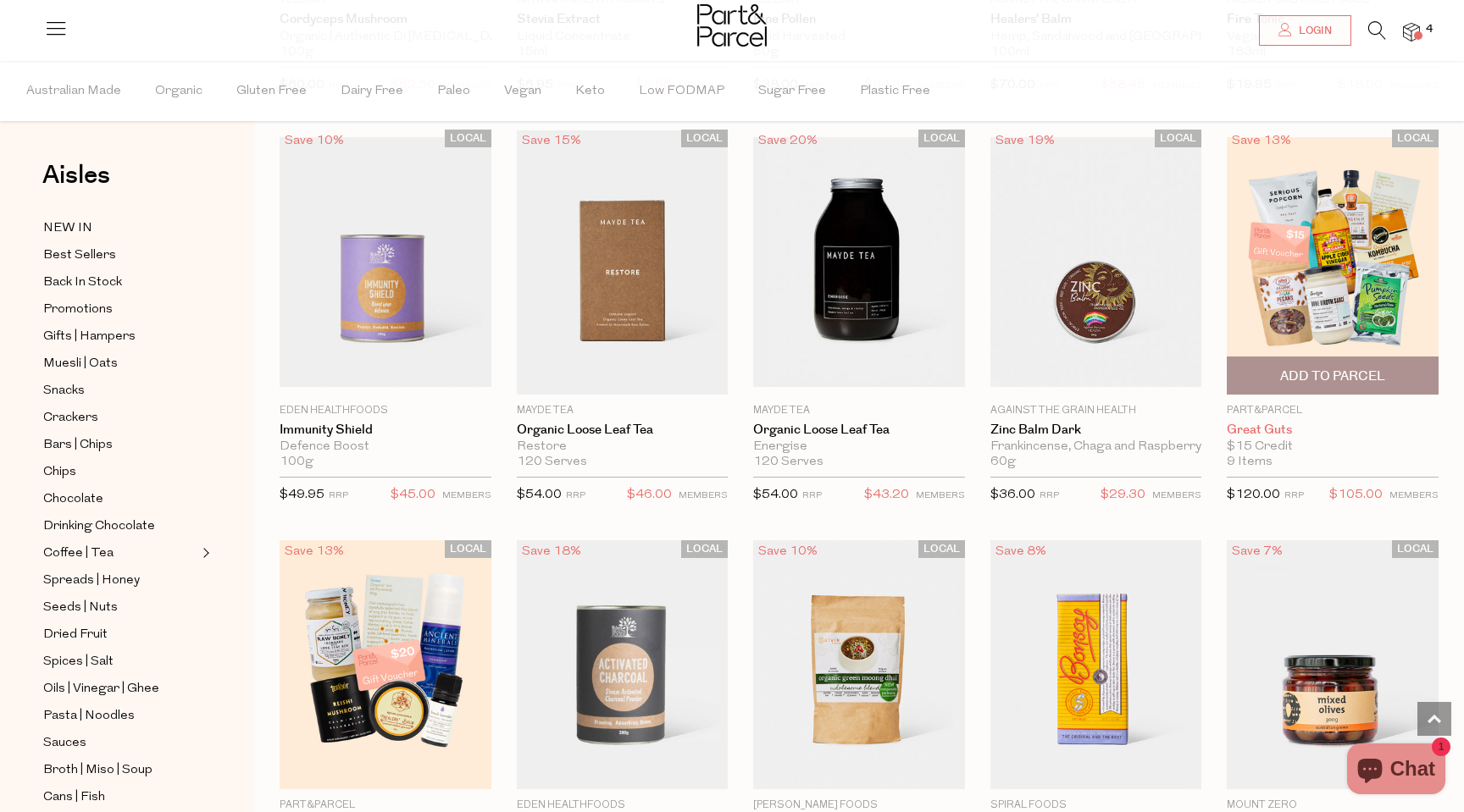
click at [1253, 424] on link "Great Guts" at bounding box center [1332, 430] width 212 height 15
